Goal: Task Accomplishment & Management: Complete application form

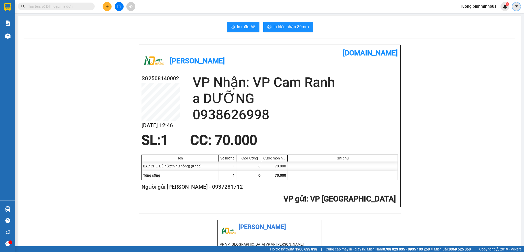
click at [517, 7] on icon "caret-down" at bounding box center [517, 6] width 5 height 5
click at [483, 7] on span "luong.binhminhbus" at bounding box center [478, 6] width 43 height 6
click at [473, 17] on span "Đăng xuất" at bounding box center [481, 16] width 33 height 6
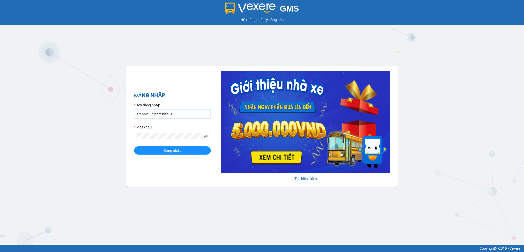
click at [148, 115] on input "tranhieu.binhminhbus" at bounding box center [172, 114] width 77 height 8
drag, startPoint x: 149, startPoint y: 114, endPoint x: 128, endPoint y: 115, distance: 21.3
click at [128, 115] on div "ĐĂNG NHẬP Tên đăng nhập tranhieu.[PERSON_NAME] khẩu Đăng nhập [PERSON_NAME] thêm" at bounding box center [261, 126] width 271 height 121
type input "daole.binhminhbus"
click at [134, 146] on button "Đăng nhập" at bounding box center [172, 150] width 77 height 8
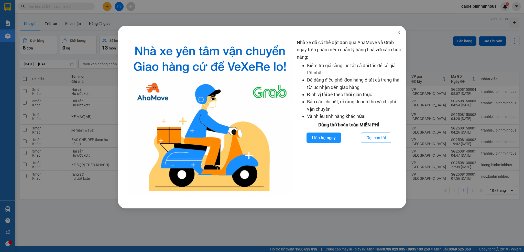
click at [400, 33] on icon "close" at bounding box center [399, 32] width 4 height 4
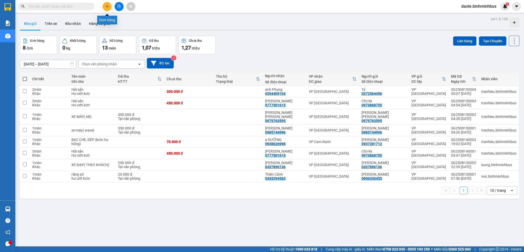
click at [106, 3] on button at bounding box center [107, 6] width 9 height 9
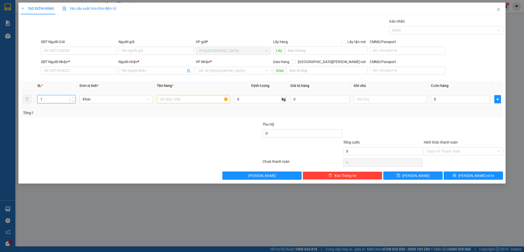
click at [60, 96] on input "1" at bounding box center [57, 99] width 38 height 8
type input "7"
click at [70, 53] on input "SĐT Người Gửi" at bounding box center [78, 51] width 75 height 8
type input "0932083186"
click at [140, 49] on input "Người gửi" at bounding box center [156, 51] width 75 height 8
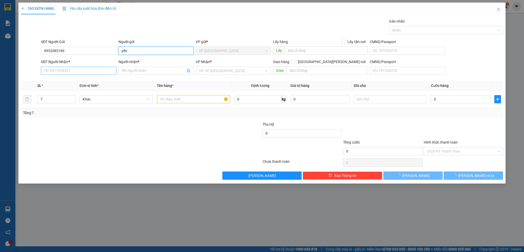
type input "yến"
click at [71, 72] on input "SĐT Người Nhận *" at bounding box center [78, 71] width 75 height 8
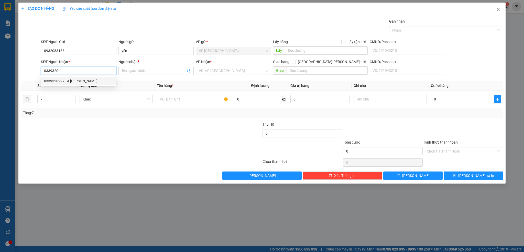
click at [71, 82] on div "0339320227 - A TOÀN" at bounding box center [78, 81] width 69 height 6
type input "0339320227"
type input "A TOÀN"
type input "50.000"
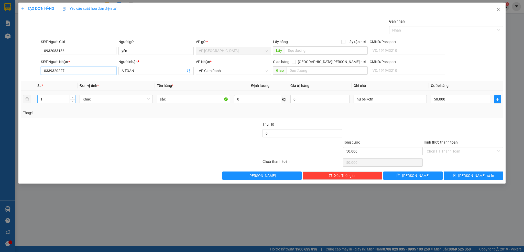
type input "0339320227"
click at [50, 99] on input "1" at bounding box center [57, 99] width 38 height 8
type input "7"
click at [86, 130] on div at bounding box center [100, 130] width 161 height 18
click at [191, 98] on input "sắc" at bounding box center [193, 99] width 73 height 8
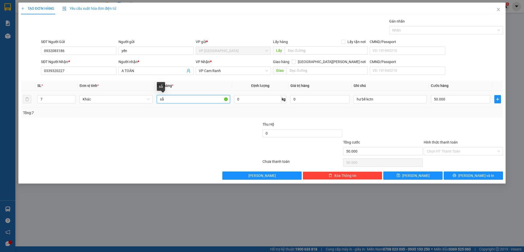
type input "s"
drag, startPoint x: 165, startPoint y: 101, endPoint x: 158, endPoint y: 104, distance: 7.8
click at [158, 104] on div "phụ kiện" at bounding box center [193, 99] width 73 height 10
type input "linh kiện"
click at [457, 99] on input "50.000" at bounding box center [460, 99] width 59 height 8
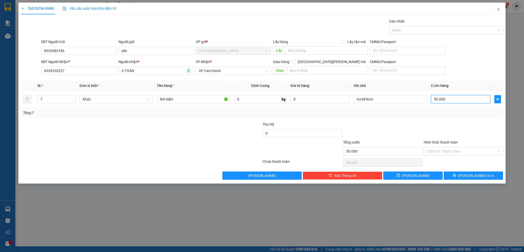
type input "0"
type input "2"
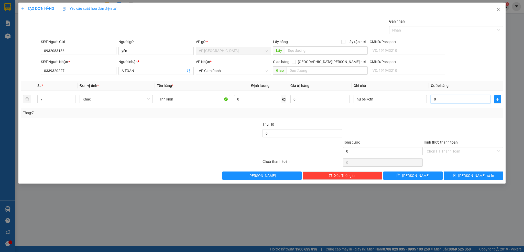
type input "02"
type input "20"
type input "020"
type input "200"
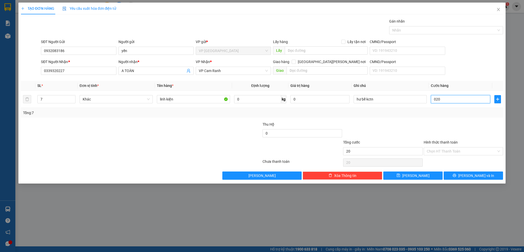
type input "200"
type input "0.200"
type input "2.000"
type input "02.000"
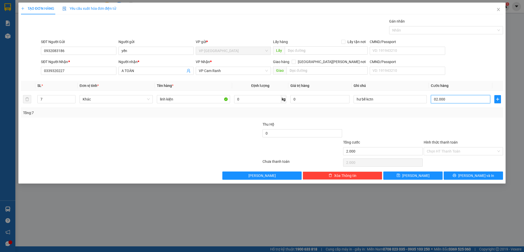
type input "20.000"
type input "020.000"
type input "200.000"
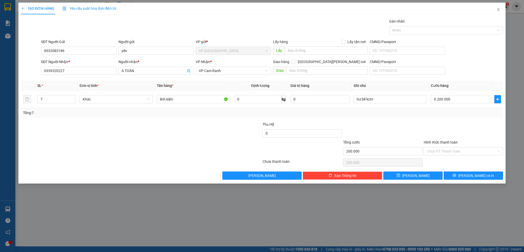
type input "200.000"
click at [433, 115] on div "Tổng: 7" at bounding box center [262, 113] width 478 height 6
click at [456, 174] on icon "printer" at bounding box center [454, 175] width 3 height 3
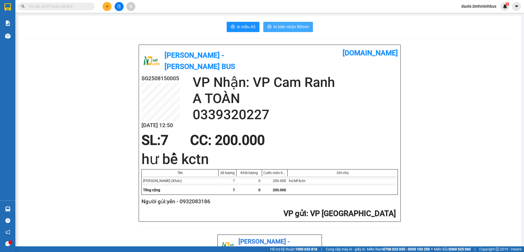
click at [292, 25] on span "In biên nhận 80mm" at bounding box center [291, 27] width 35 height 6
